Goal: Check status: Check status

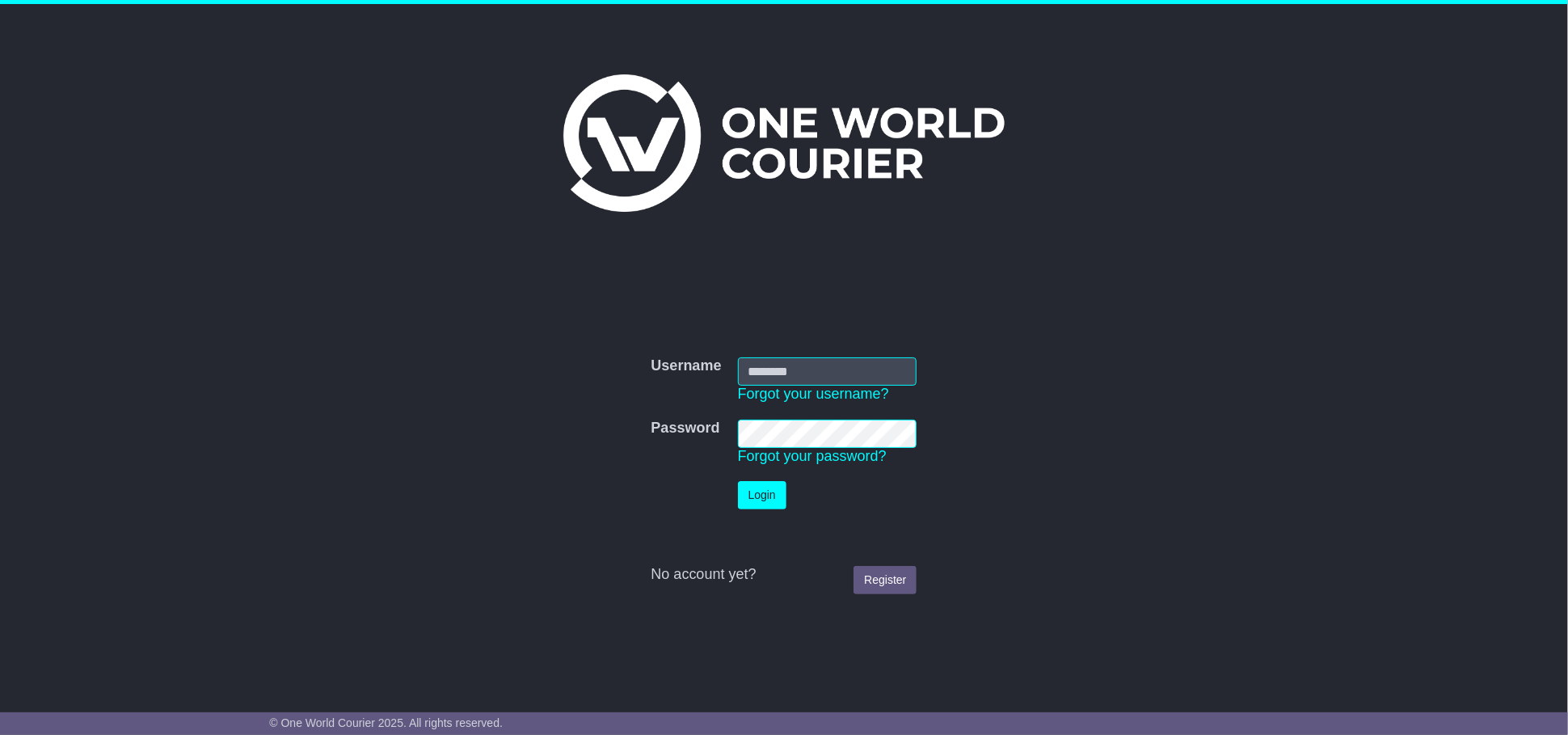
type input "**********"
click at [761, 499] on button "Login" at bounding box center [763, 495] width 48 height 28
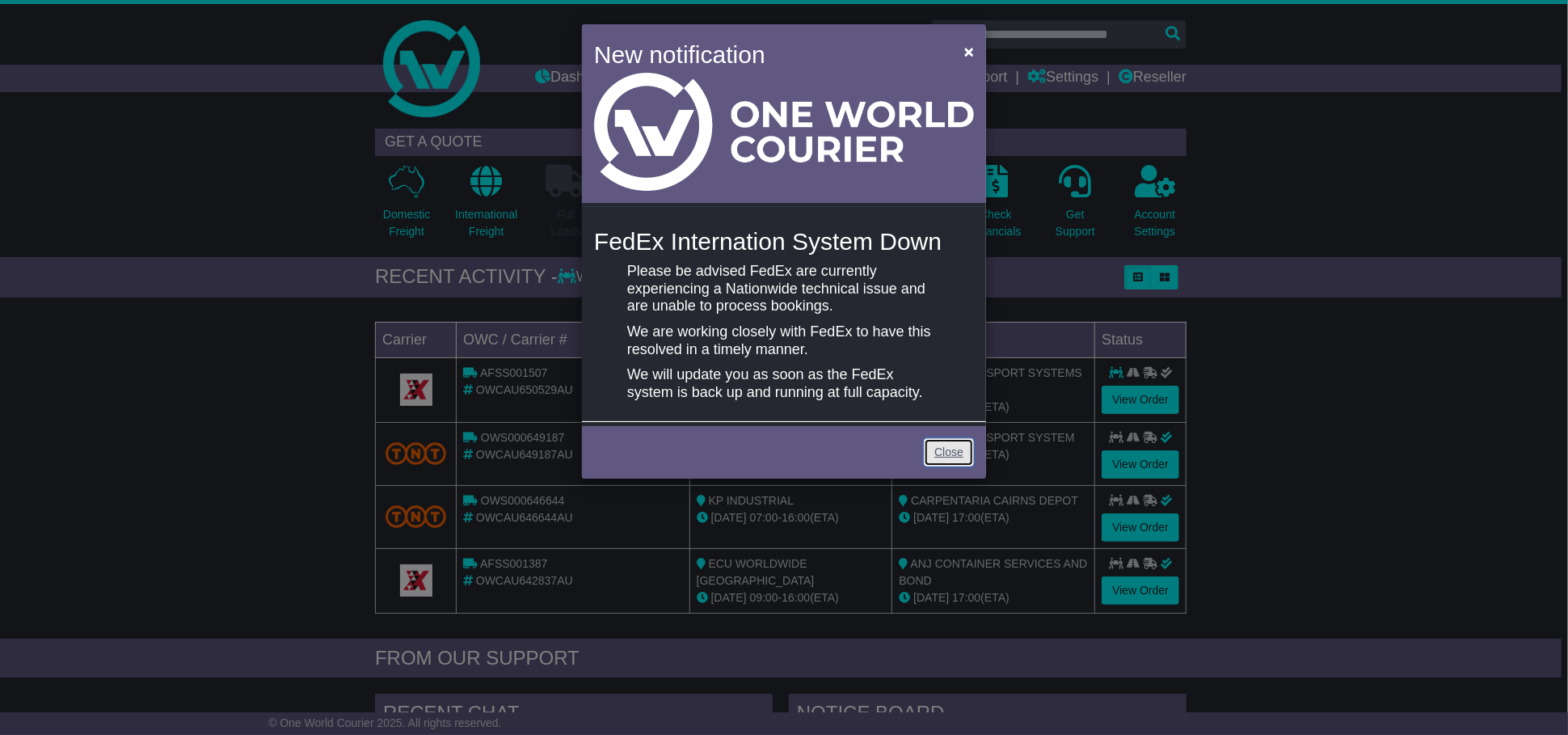
click at [952, 449] on link "Close" at bounding box center [950, 452] width 50 height 28
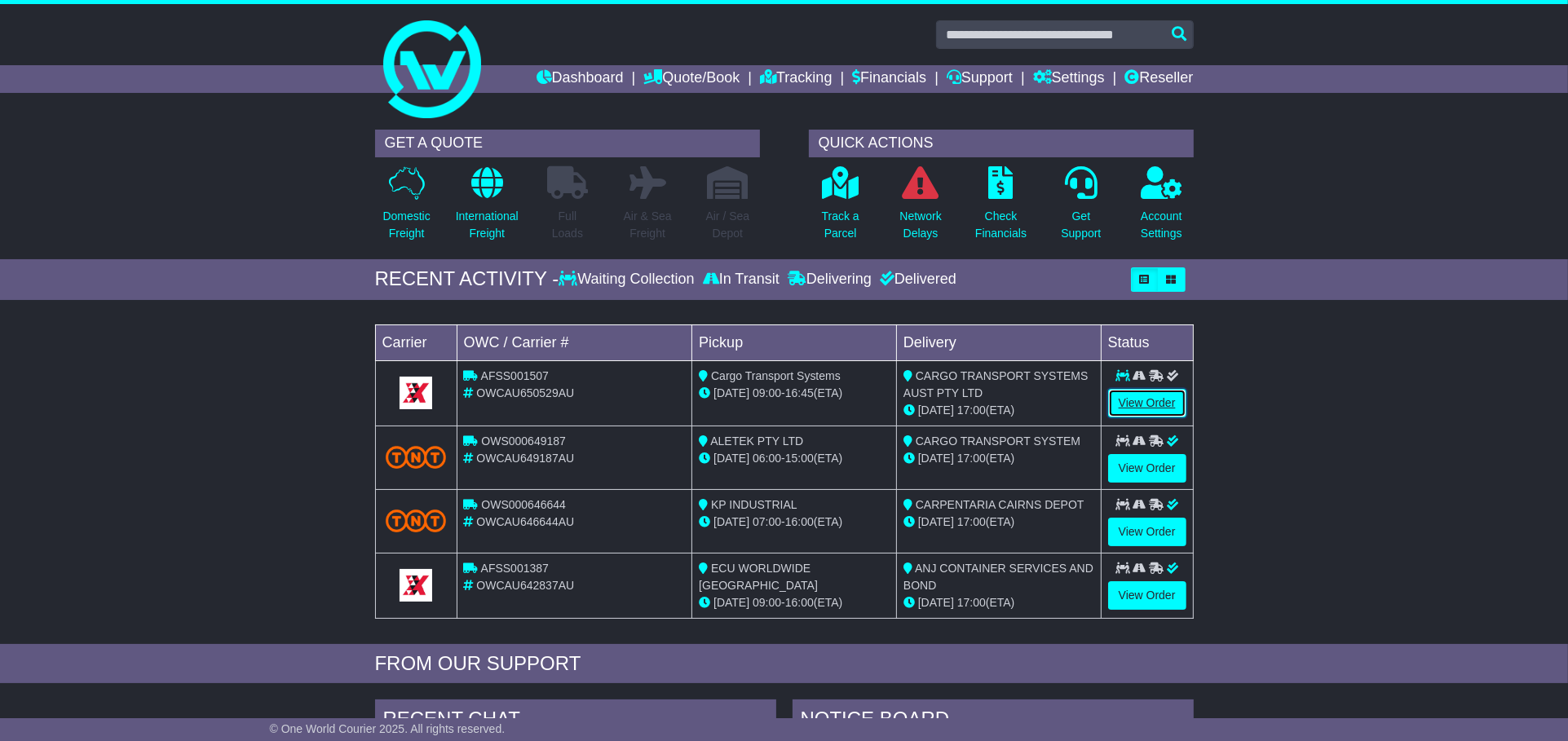
click at [1150, 398] on link "View Order" at bounding box center [1147, 402] width 78 height 28
